Goal: Find specific page/section: Find specific page/section

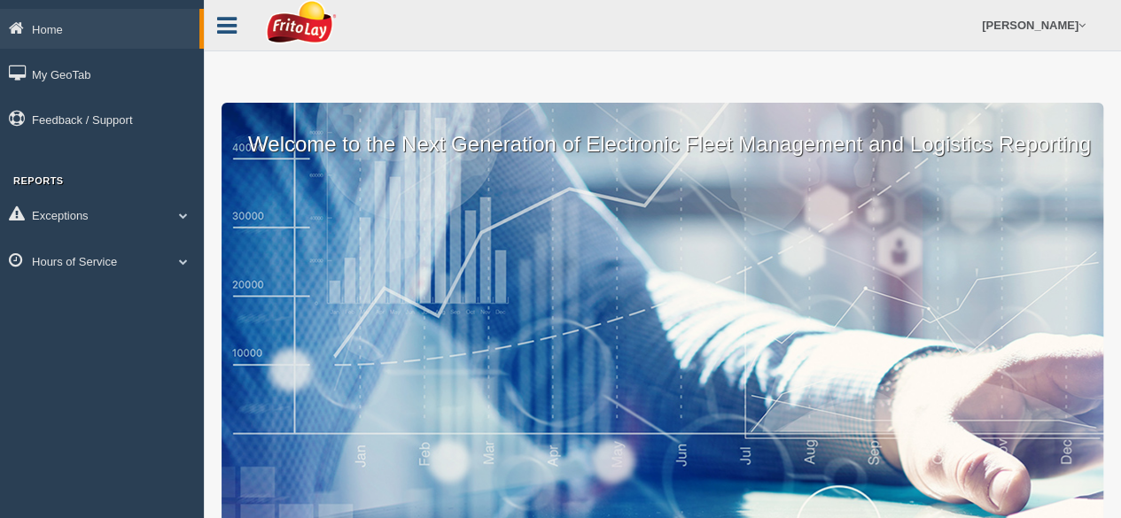
click at [223, 27] on icon at bounding box center [226, 25] width 19 height 23
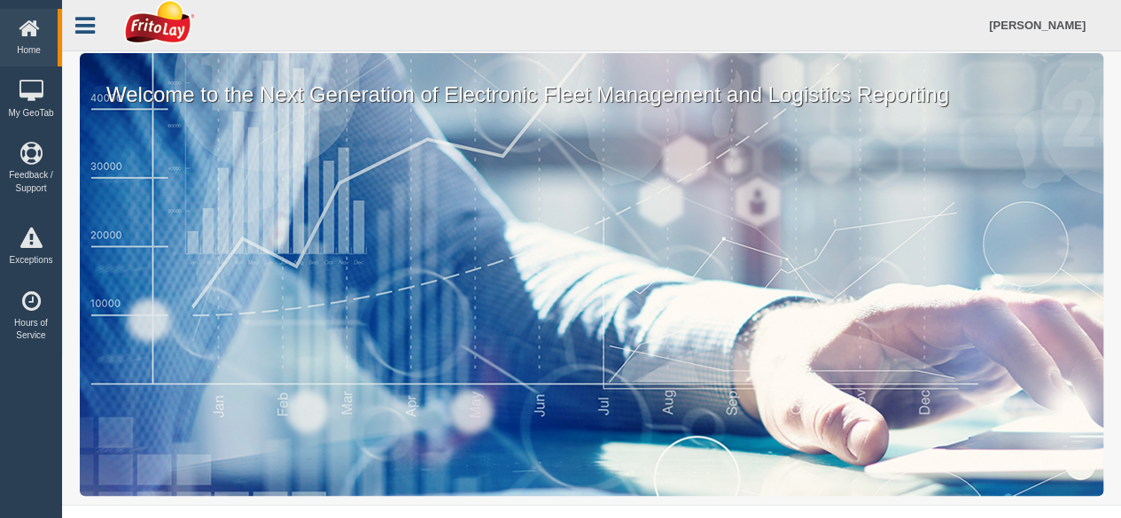
click at [223, 27] on div "[PERSON_NAME] Feedback/Support Log Off" at bounding box center [591, 25] width 1059 height 51
click at [90, 22] on icon at bounding box center [84, 25] width 19 height 23
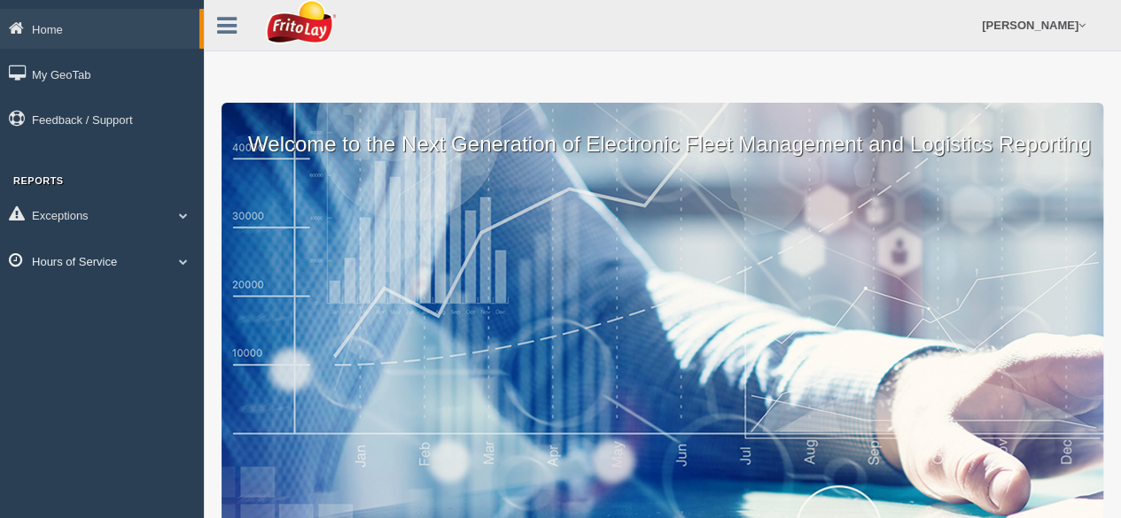
click at [176, 263] on span at bounding box center [183, 261] width 23 height 9
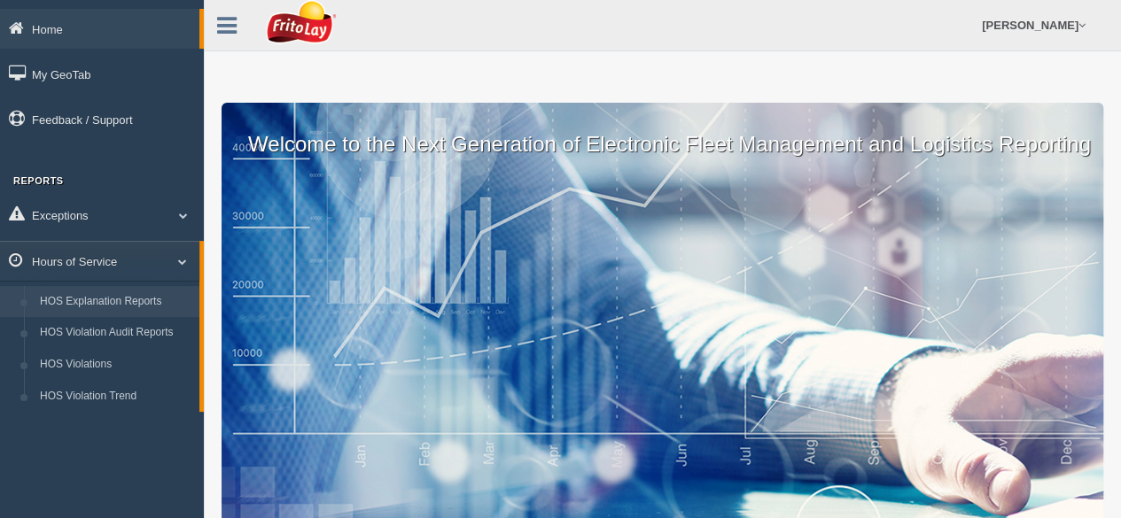
click at [126, 299] on link "HOS Explanation Reports" at bounding box center [115, 302] width 167 height 32
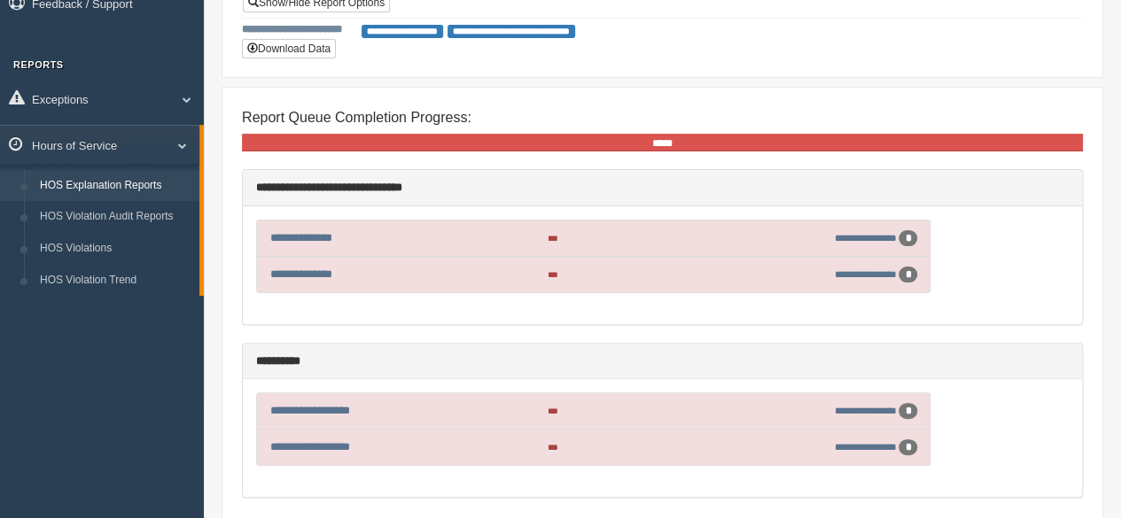
scroll to position [89, 0]
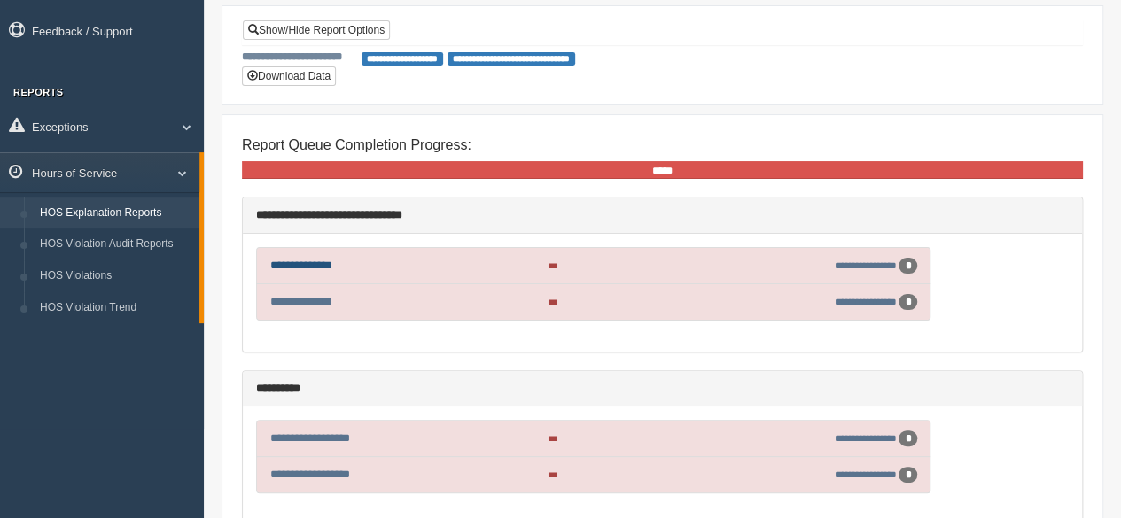
click at [314, 260] on link "**********" at bounding box center [301, 266] width 62 height 12
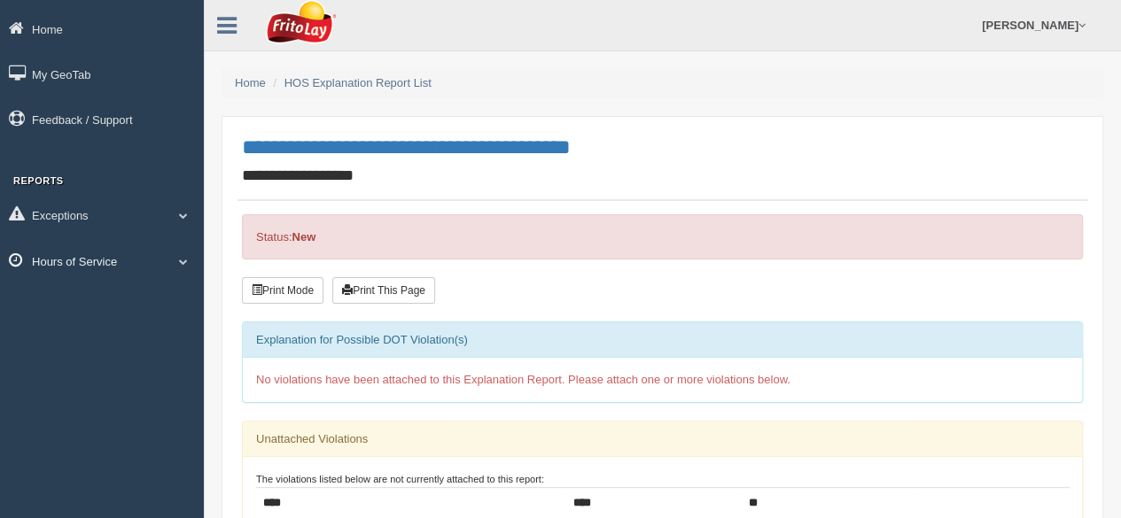
click at [179, 256] on link "Hours of Service" at bounding box center [102, 261] width 204 height 40
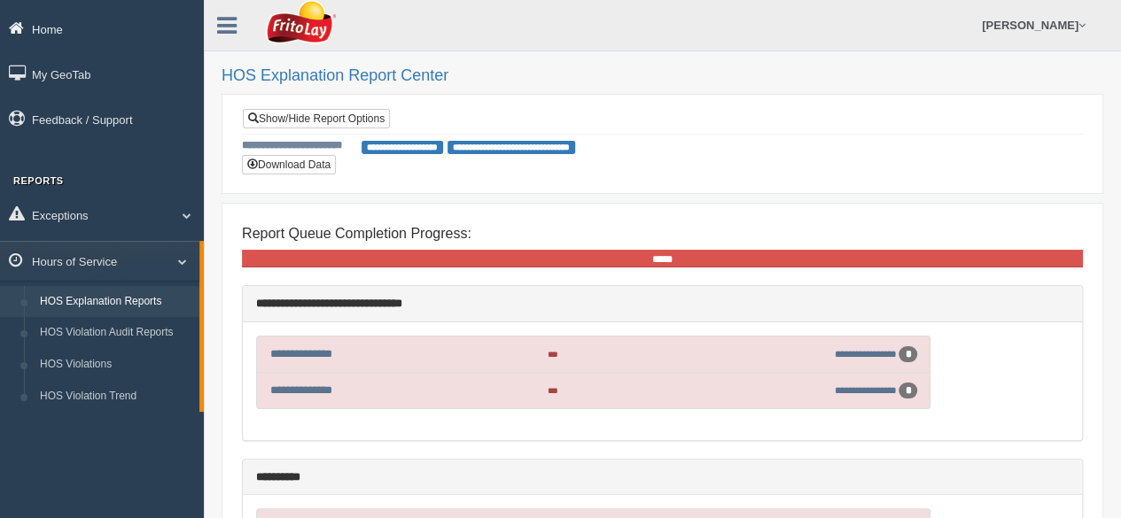
click at [49, 21] on link "Home" at bounding box center [102, 29] width 204 height 40
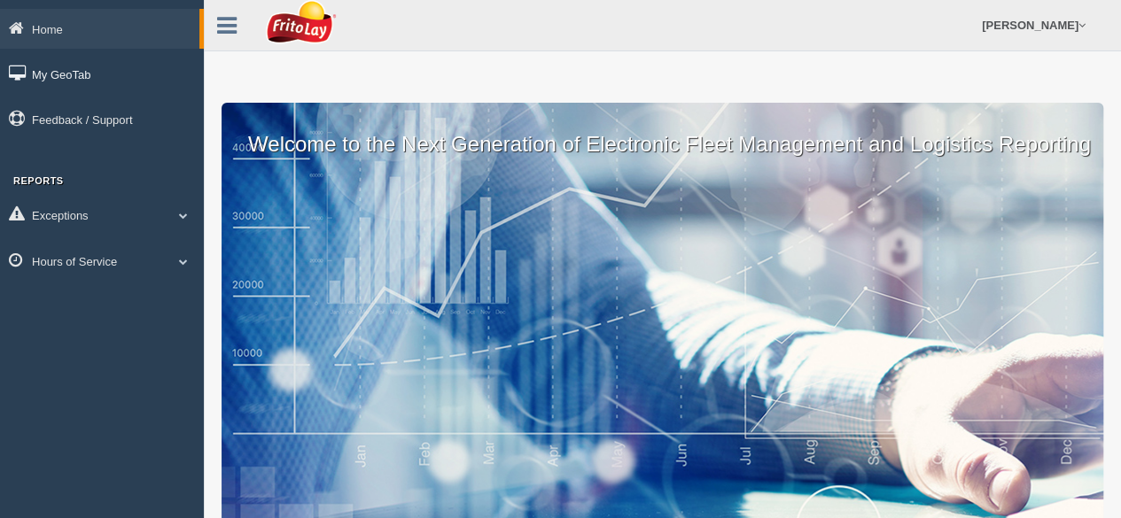
click at [56, 78] on link "My GeoTab" at bounding box center [102, 74] width 204 height 40
